Goal: Information Seeking & Learning: Find specific fact

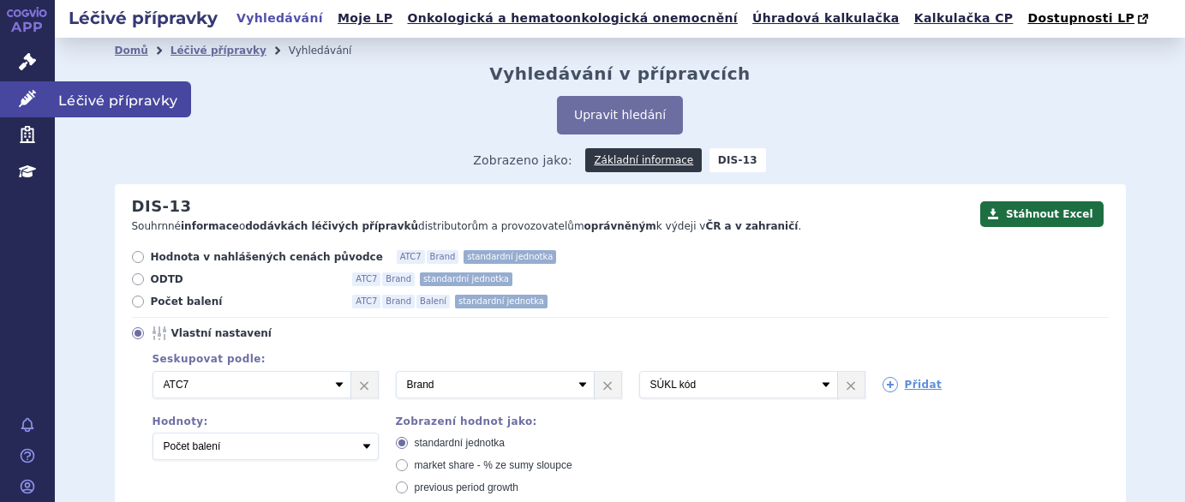
click at [23, 95] on icon at bounding box center [27, 98] width 17 height 17
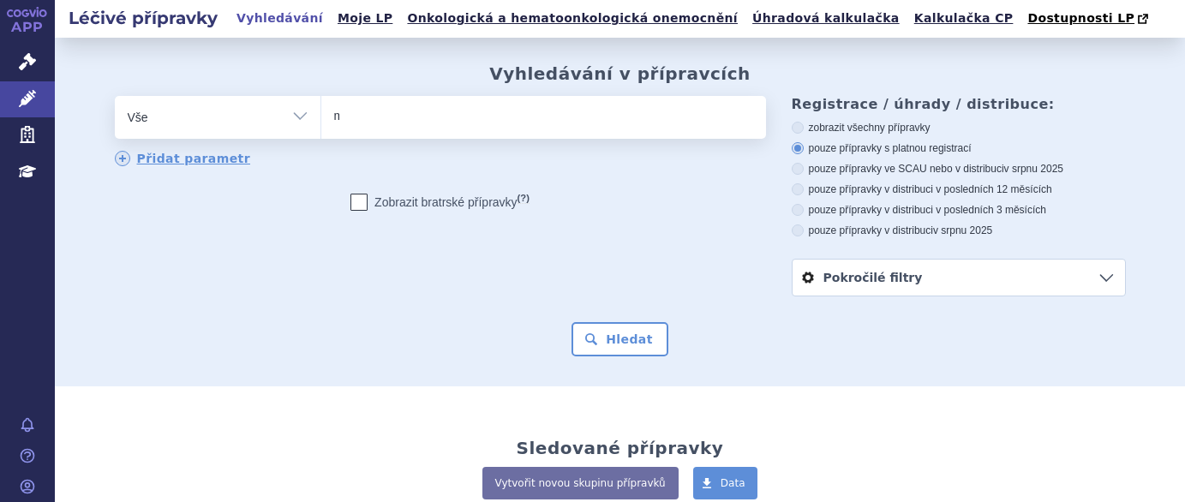
type input "mo"
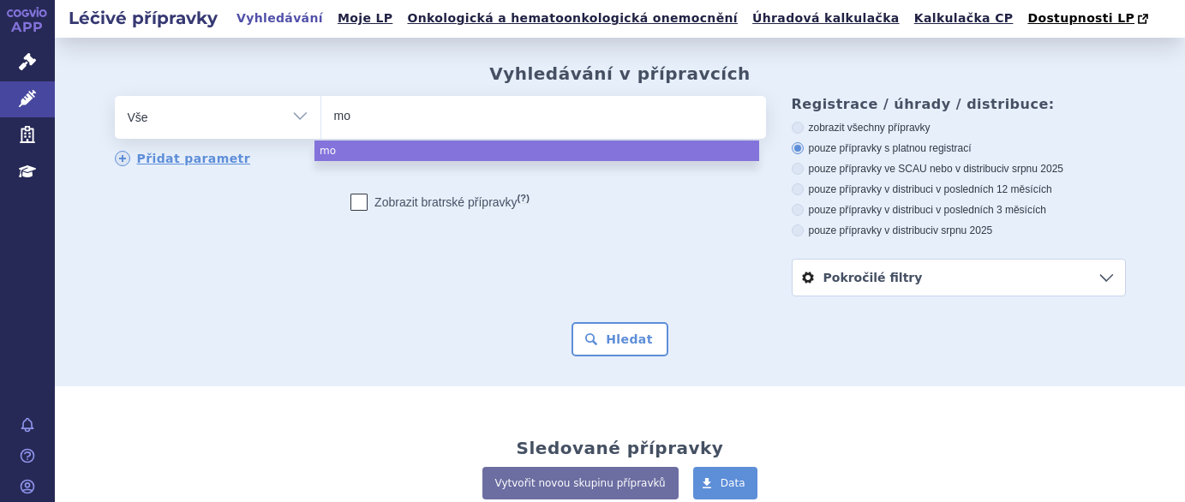
type input "m"
type input "wi"
type input "win"
type input "winr"
type input "winre"
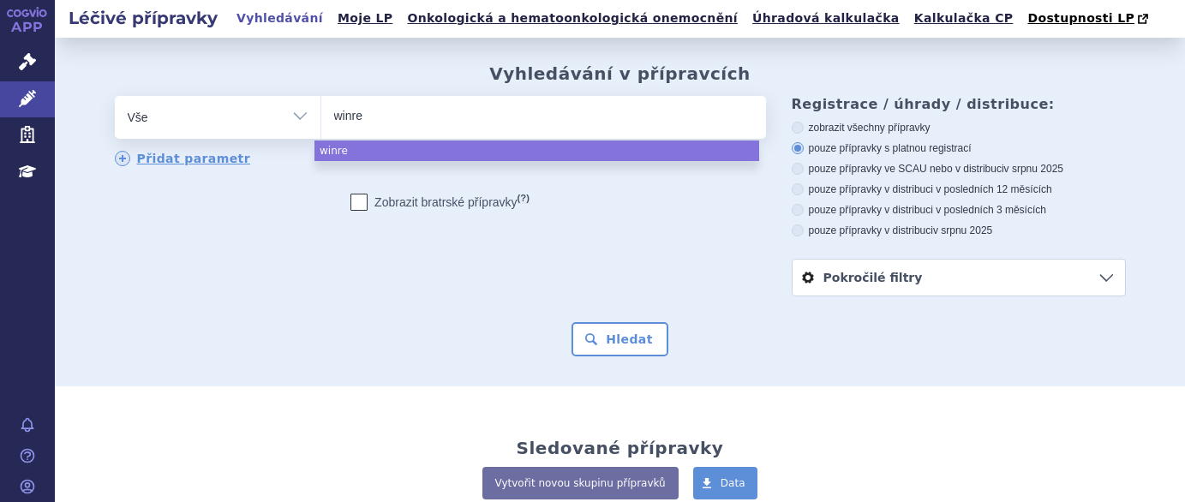
type input "winrec"
type input "winrev"
type input "winreva"
type input "winrevai"
type input "winrevair"
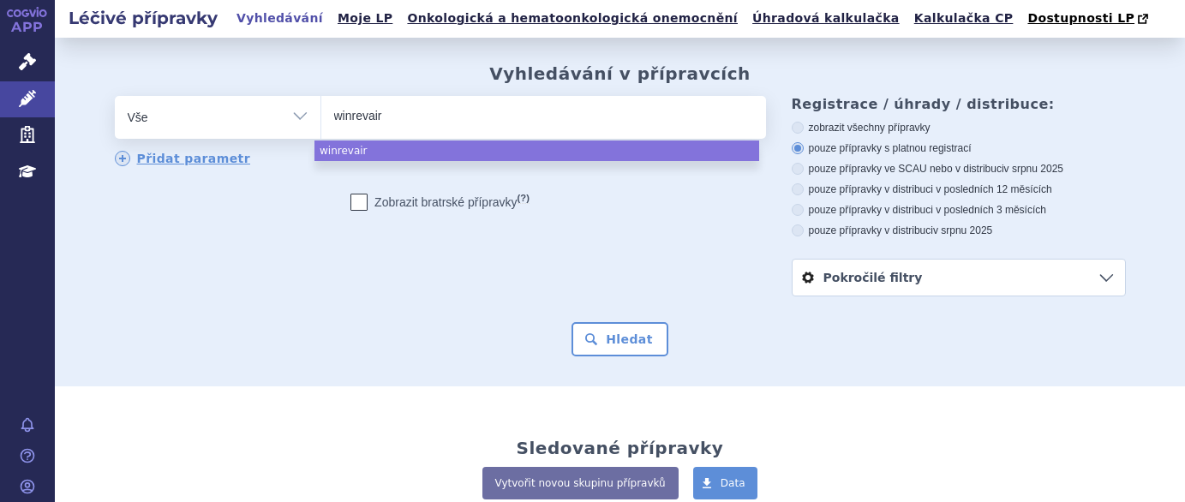
select select "winrevair"
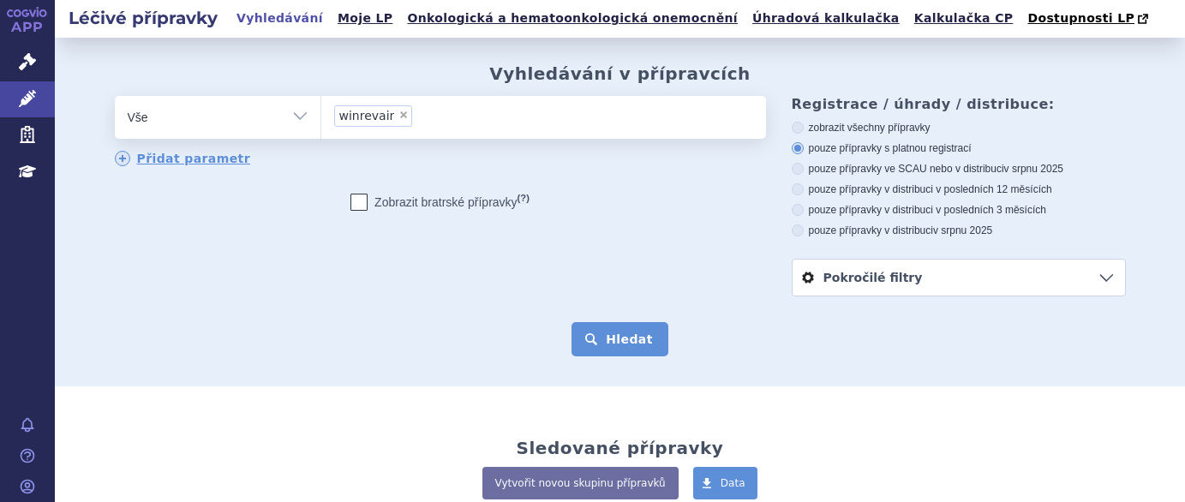
click at [589, 340] on button "Hledat" at bounding box center [620, 339] width 97 height 34
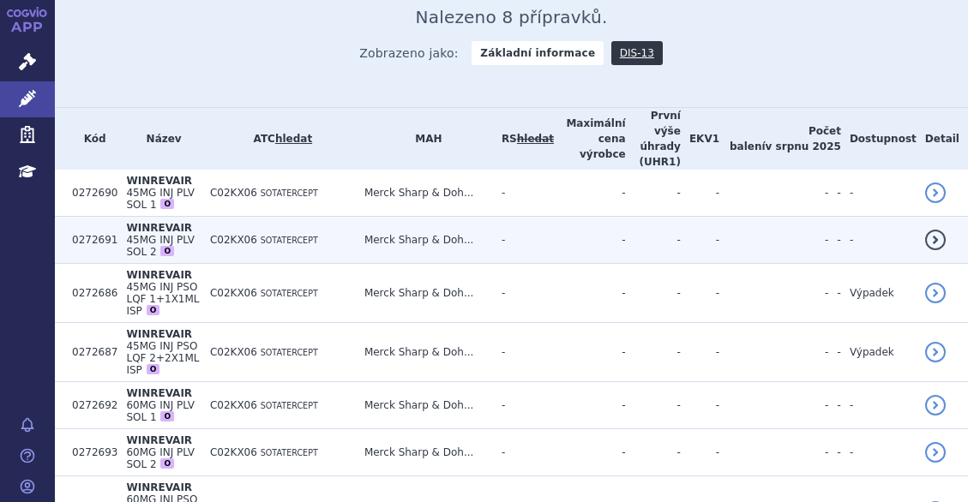
scroll to position [429, 0]
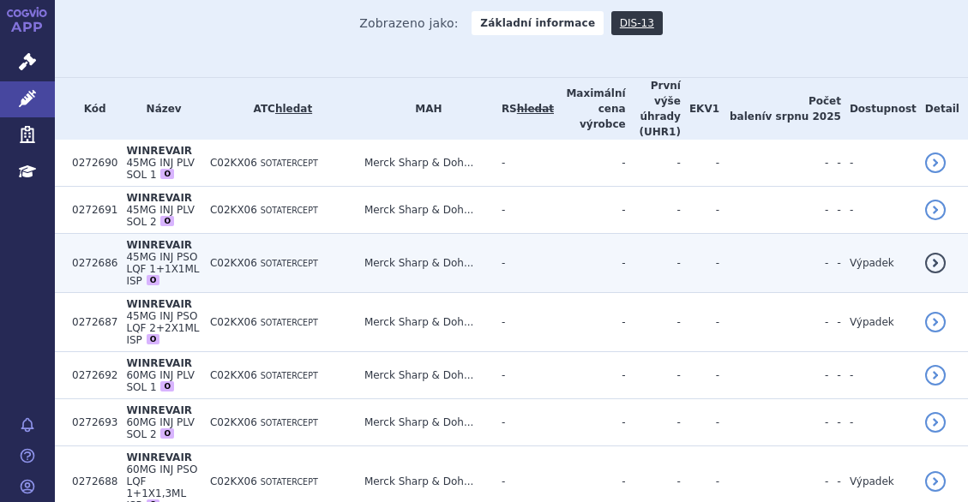
click at [334, 234] on td "C02KX06 SOTATERCEPT" at bounding box center [278, 263] width 154 height 59
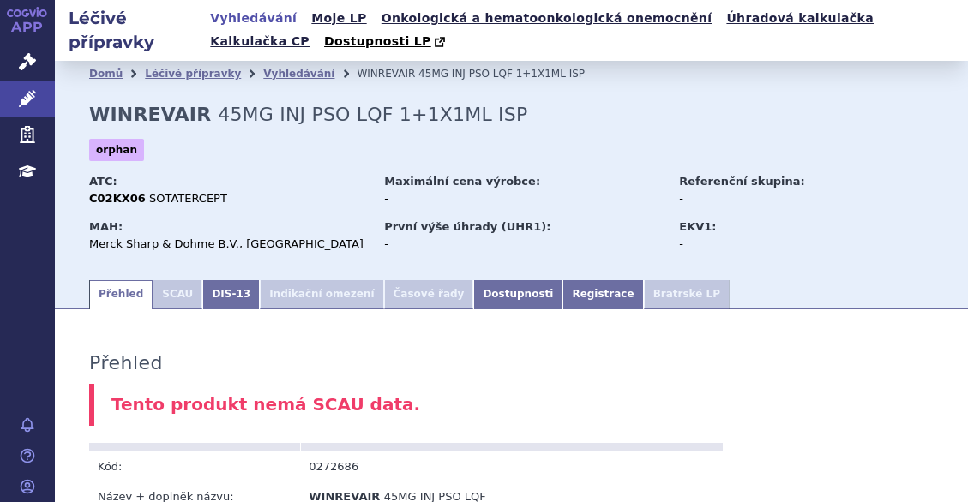
scroll to position [171, 0]
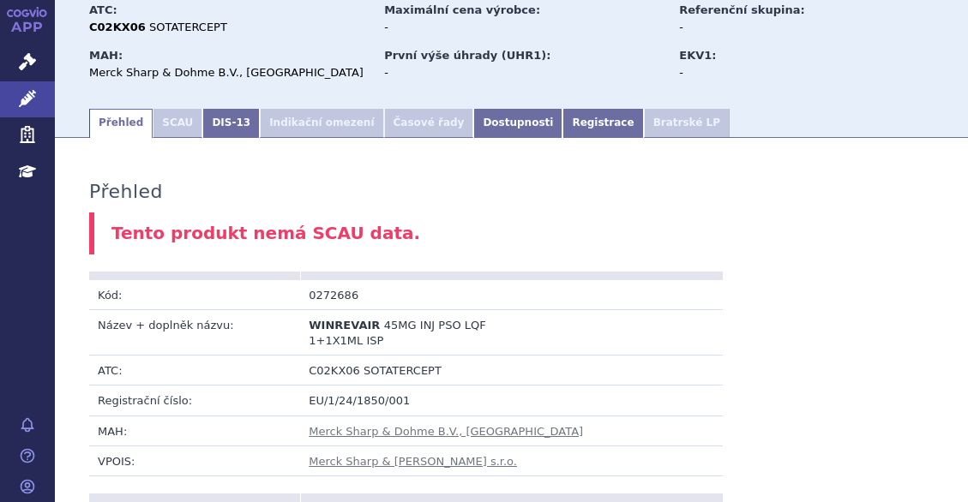
click at [163, 120] on li "SCAU" at bounding box center [178, 123] width 50 height 29
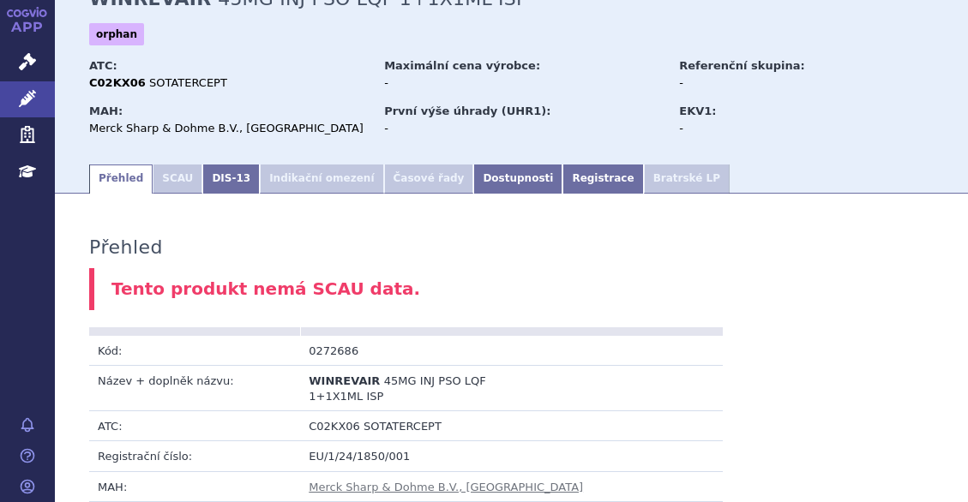
scroll to position [86, 0]
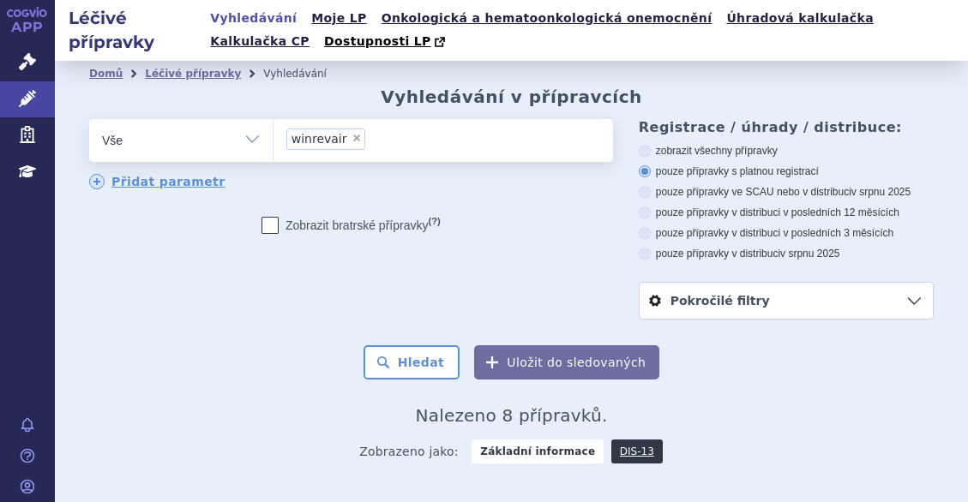
click at [351, 143] on span "×" at bounding box center [356, 138] width 10 height 10
click at [273, 143] on select "winrevair" at bounding box center [273, 139] width 1 height 43
select select
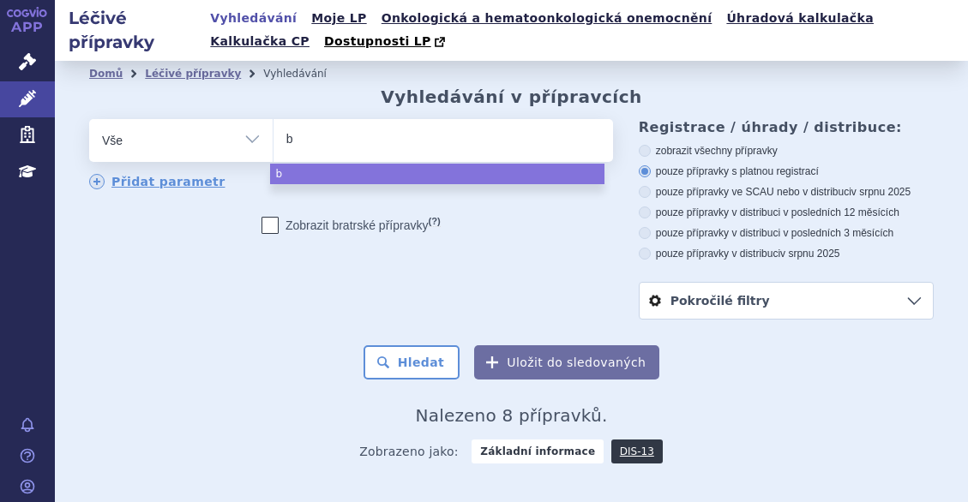
type input "be"
type input "bey"
type input "beyf"
type input "beyfor"
type input "beyfort"
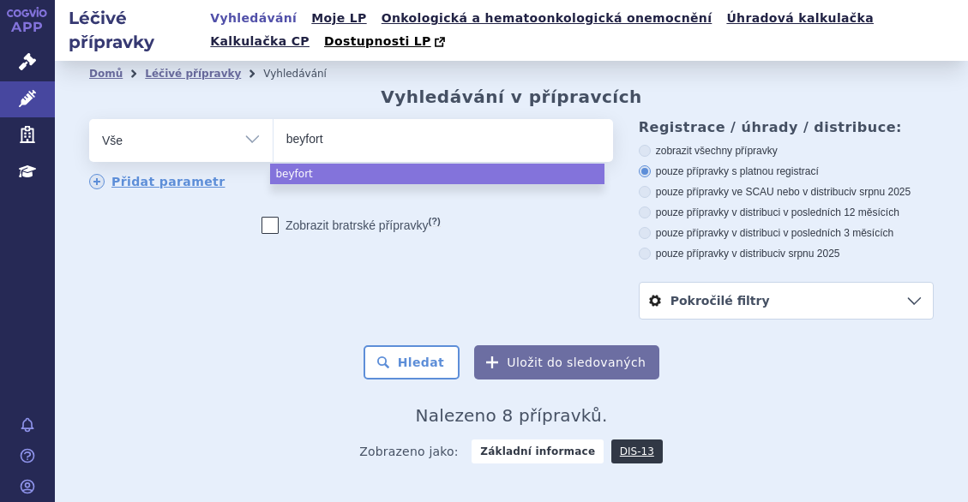
type input "beyfortu"
type input "beyfortus"
select select "beyfortus"
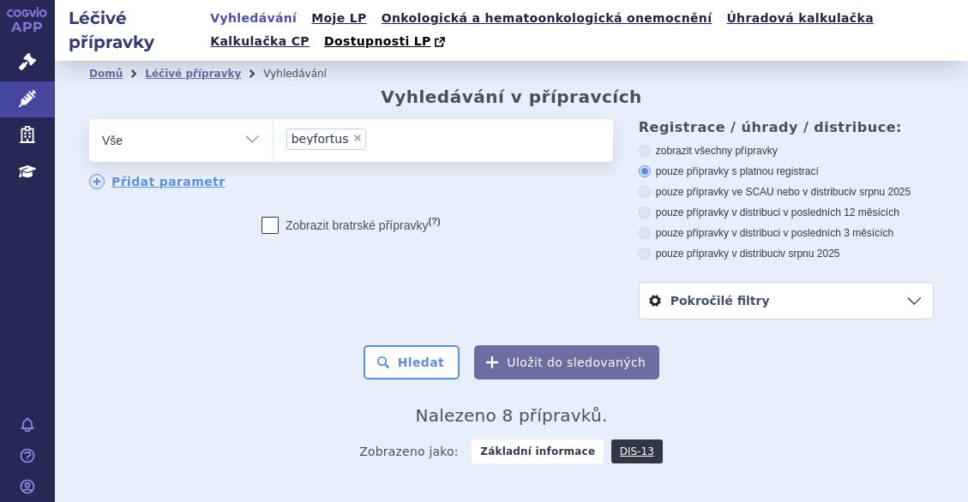
click at [415, 344] on form "odstranit Vše Přípravek/SUKL kód MAH VPOIS ATC/Aktivní látka × (?)" at bounding box center [511, 249] width 844 height 261
click at [417, 357] on button "Hledat" at bounding box center [411, 362] width 97 height 34
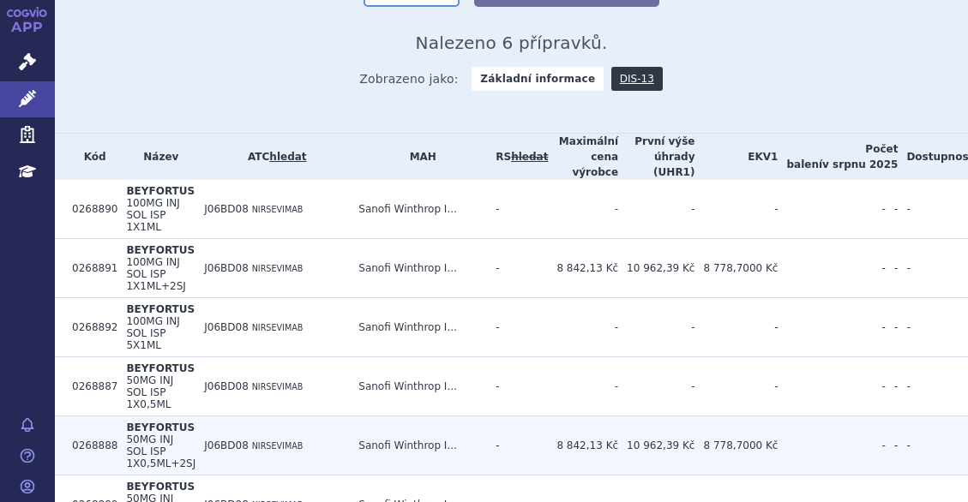
scroll to position [404, 0]
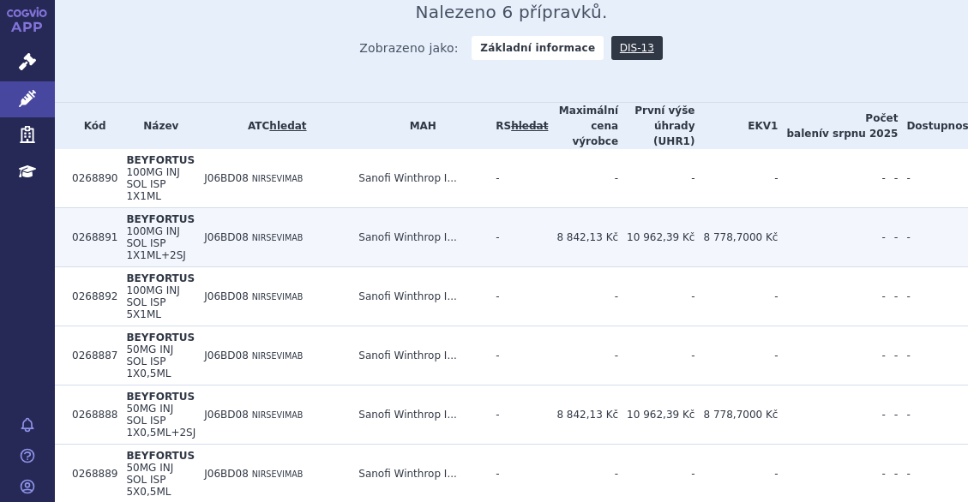
click at [301, 233] on span "NIRSEVIMAB" at bounding box center [277, 237] width 51 height 9
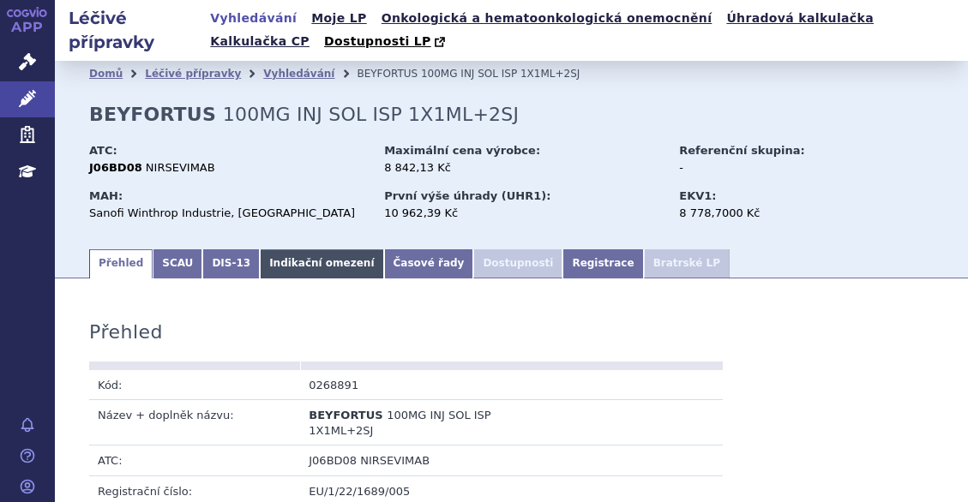
click at [263, 267] on link "Indikační omezení" at bounding box center [321, 263] width 123 height 29
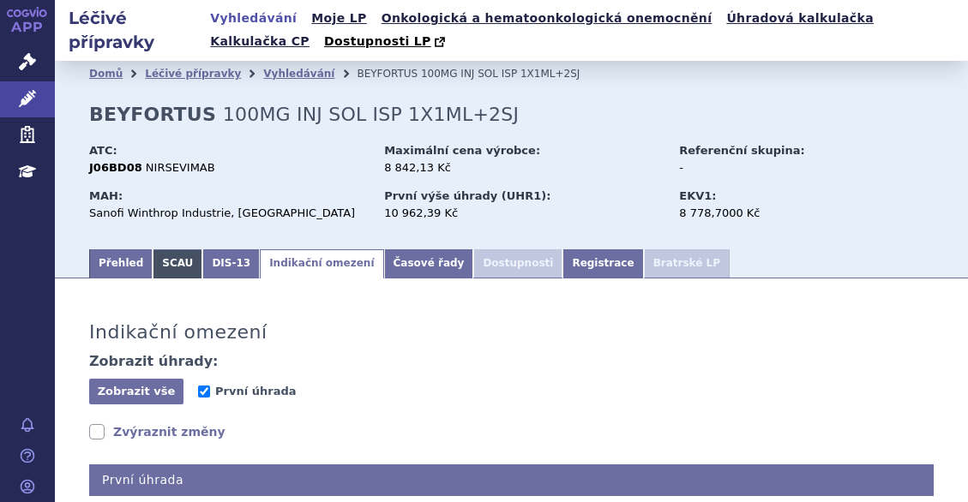
click at [182, 273] on link "SCAU" at bounding box center [178, 263] width 50 height 29
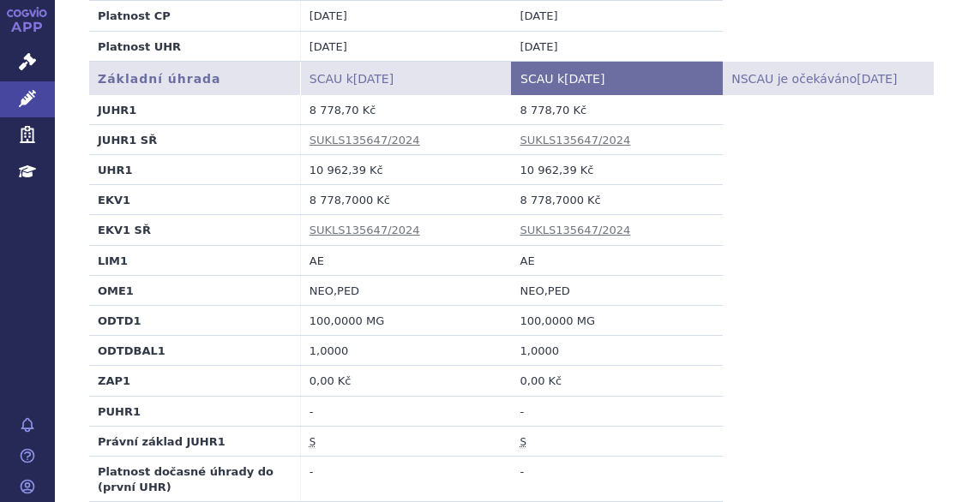
scroll to position [686, 0]
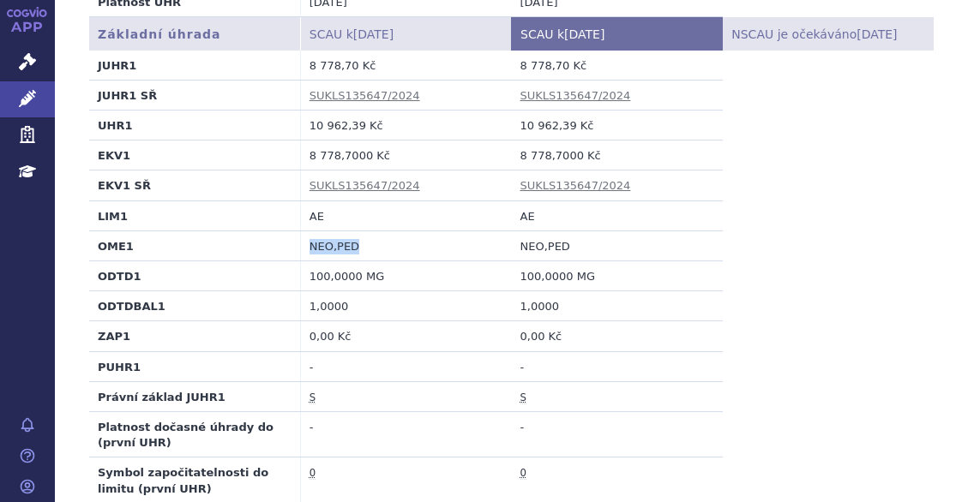
drag, startPoint x: 355, startPoint y: 232, endPoint x: 304, endPoint y: 233, distance: 50.6
click at [304, 233] on td "NEO,PED" at bounding box center [405, 246] width 211 height 30
